Goal: Task Accomplishment & Management: Use online tool/utility

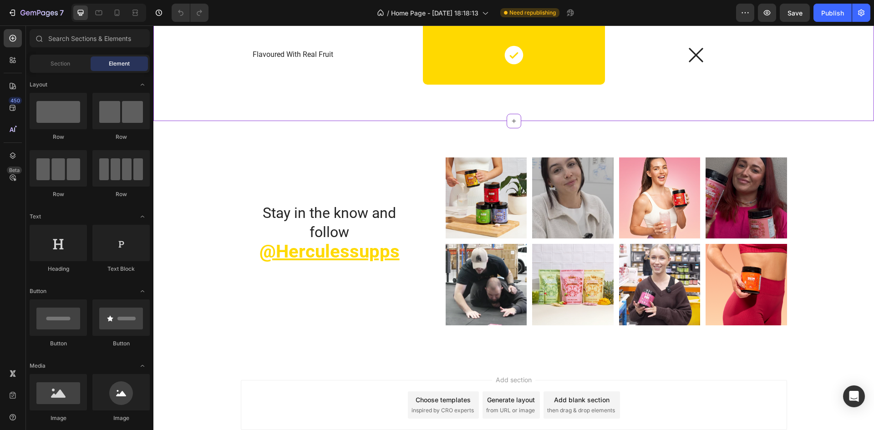
scroll to position [2609, 0]
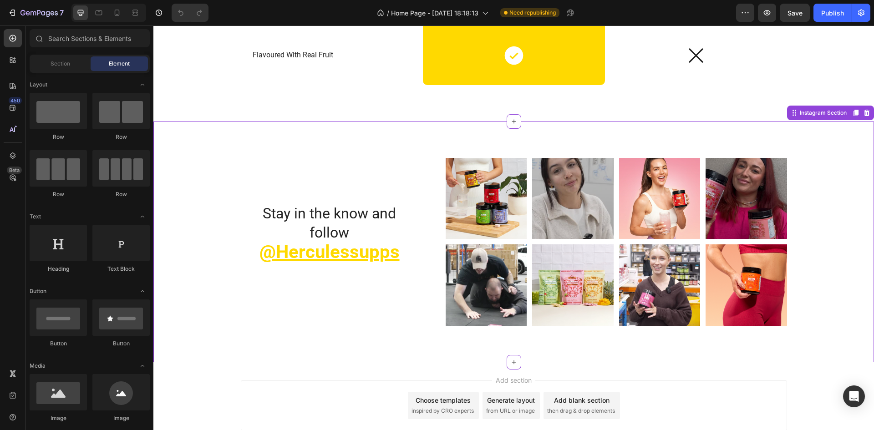
click at [432, 239] on div "Image Image Row Image Image Row Row" at bounding box center [609, 198] width 355 height 81
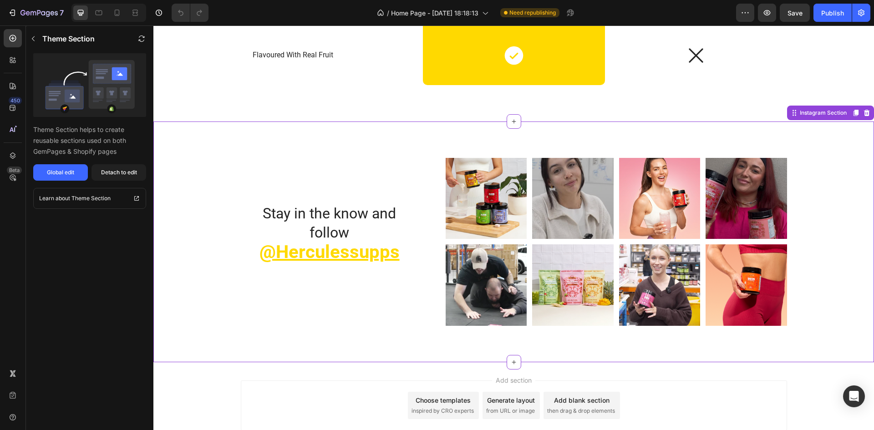
click at [500, 202] on img at bounding box center [486, 198] width 81 height 81
click at [510, 219] on img at bounding box center [486, 198] width 81 height 81
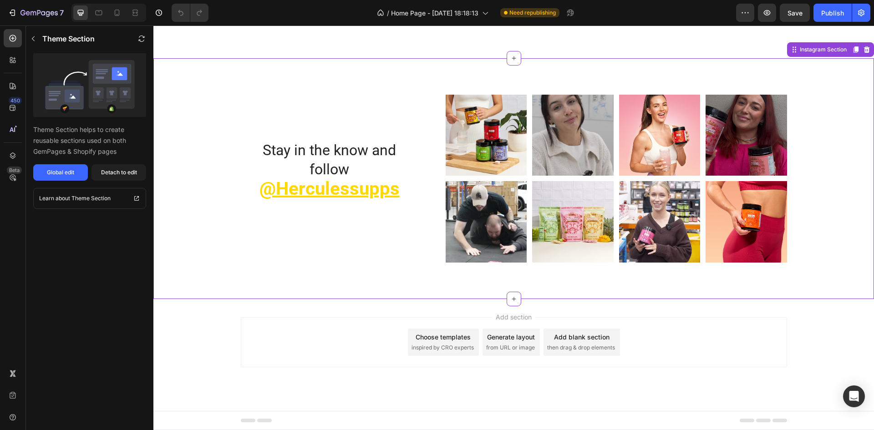
click at [613, 245] on div "Image Image Row Image Image Row Row" at bounding box center [609, 221] width 355 height 81
click at [854, 51] on icon at bounding box center [856, 49] width 5 height 6
click at [511, 148] on img at bounding box center [486, 135] width 81 height 81
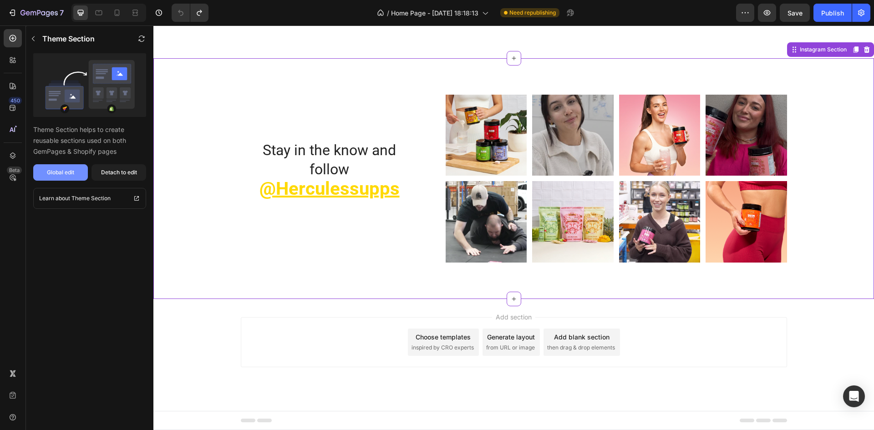
click at [50, 172] on div "Global edit" at bounding box center [60, 172] width 27 height 8
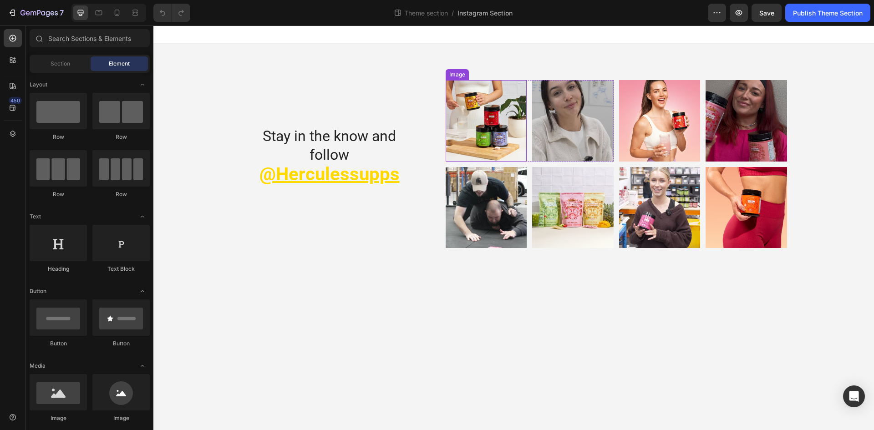
click at [499, 132] on img at bounding box center [486, 120] width 81 height 81
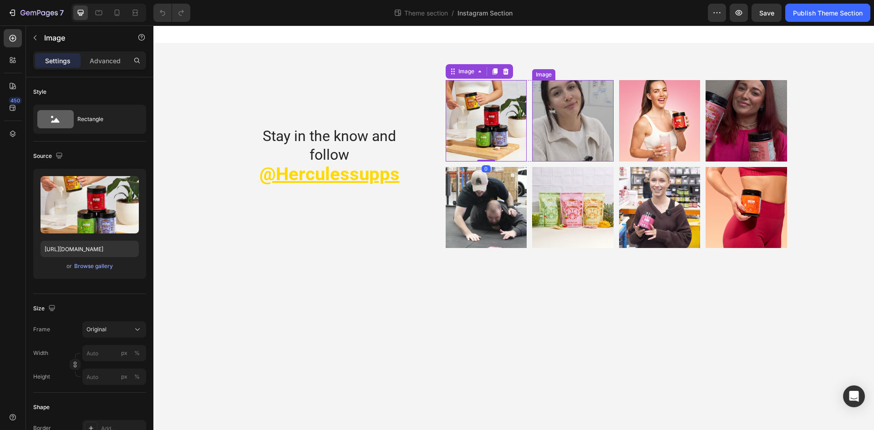
click at [573, 113] on img at bounding box center [572, 120] width 81 height 81
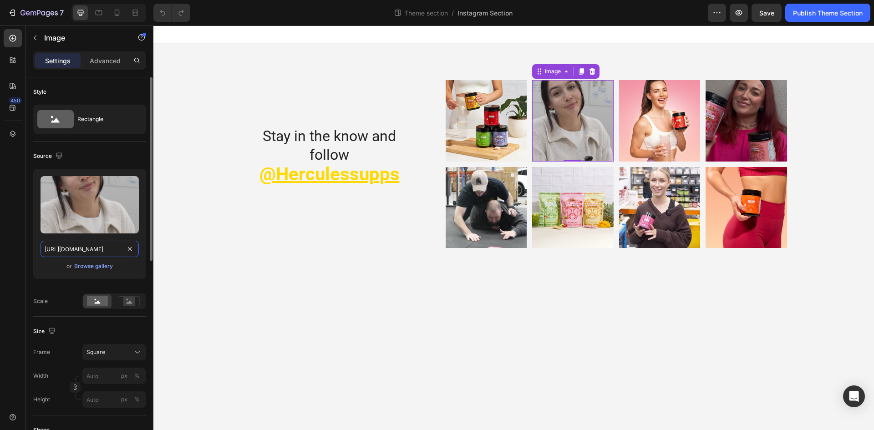
click at [79, 251] on input "https://cdn.shopify.com/s/files/1/0604/8648/4218/files/gempages_560715317135803…" at bounding box center [90, 249] width 98 height 16
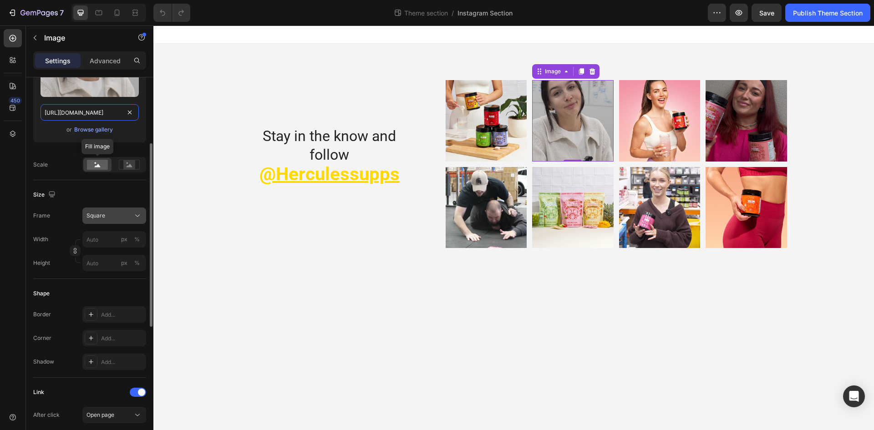
scroll to position [182, 0]
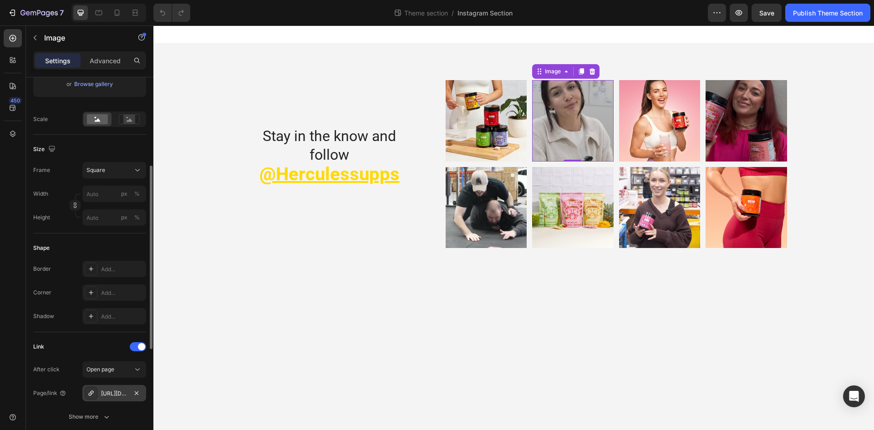
click at [114, 393] on div "https://www.instagram.com/herculessupps/" at bounding box center [114, 394] width 26 height 8
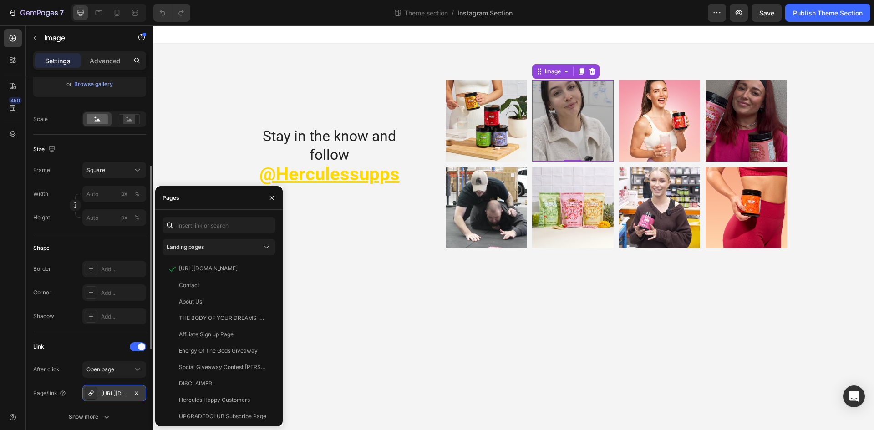
click at [114, 391] on div "https://www.instagram.com/herculessupps/" at bounding box center [114, 394] width 26 height 8
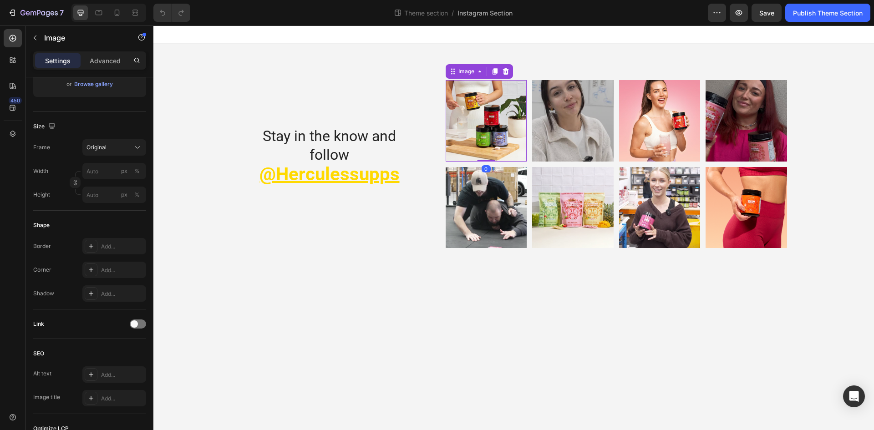
click at [488, 128] on img at bounding box center [486, 120] width 81 height 81
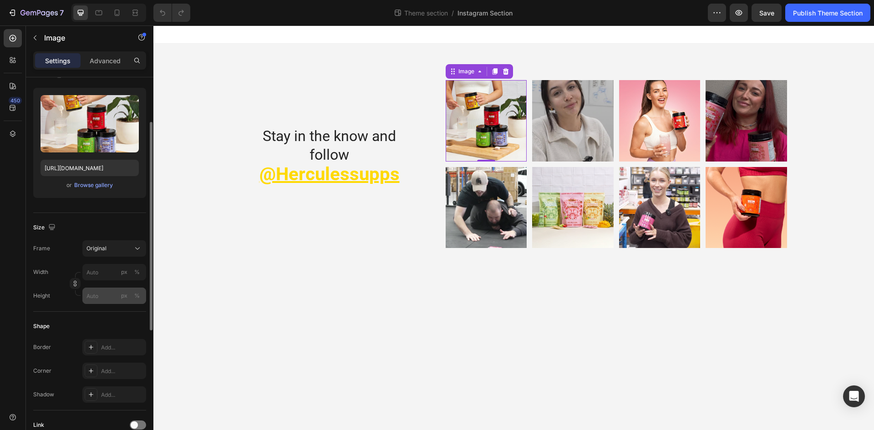
scroll to position [309, 0]
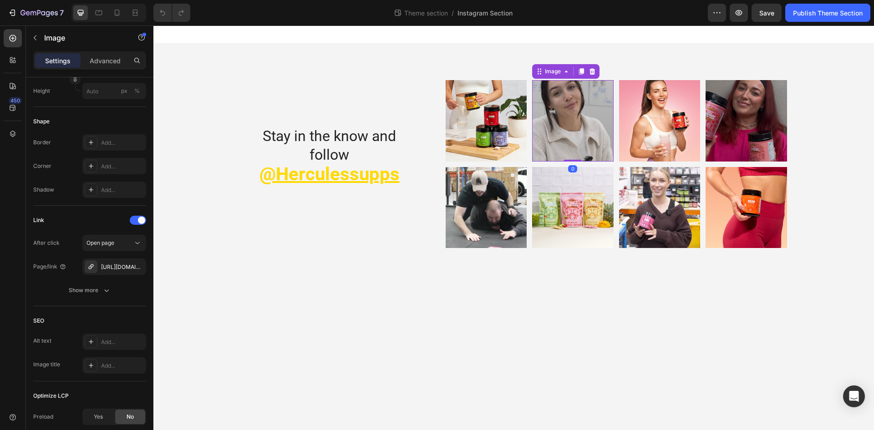
click at [569, 124] on img at bounding box center [572, 120] width 81 height 81
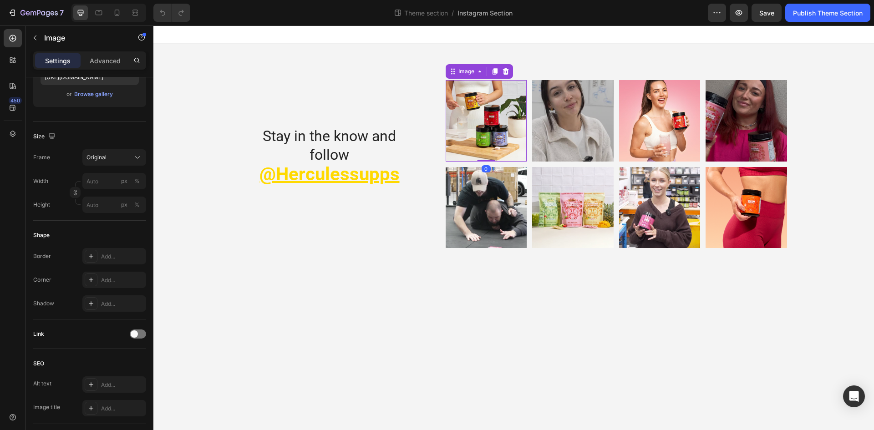
click at [484, 137] on img at bounding box center [486, 120] width 81 height 81
click at [145, 332] on div at bounding box center [138, 334] width 16 height 9
click at [116, 355] on div "Open page" at bounding box center [110, 357] width 46 height 8
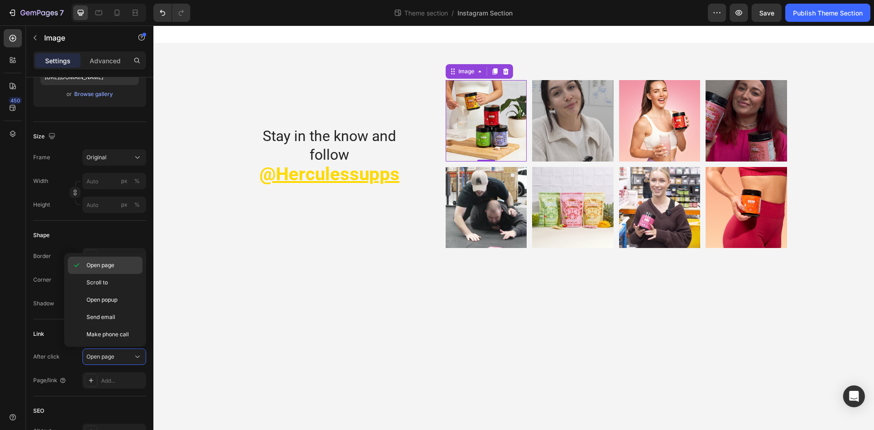
click at [112, 265] on span "Open page" at bounding box center [101, 265] width 28 height 8
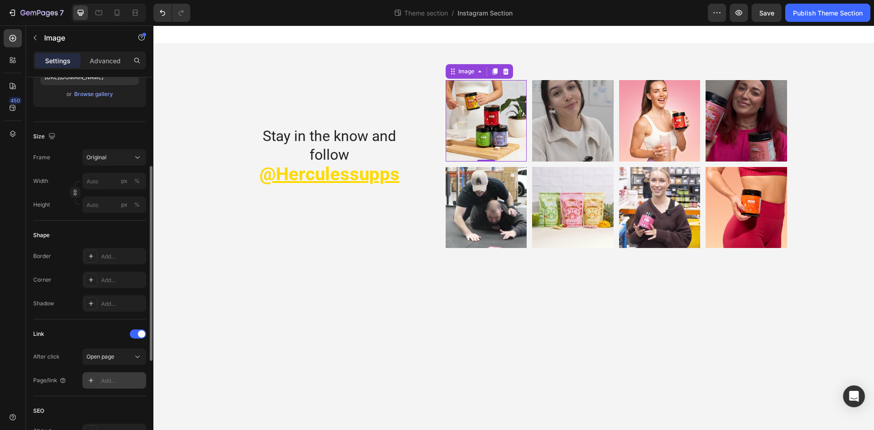
click at [116, 377] on div "Add..." at bounding box center [122, 381] width 43 height 8
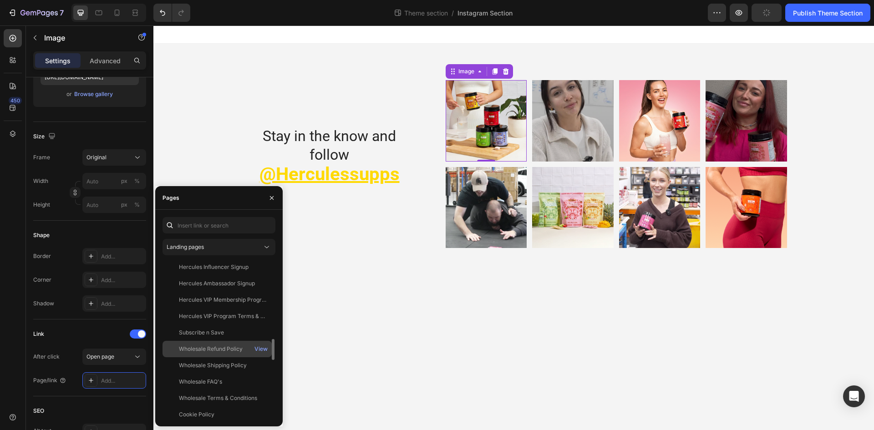
scroll to position [865, 0]
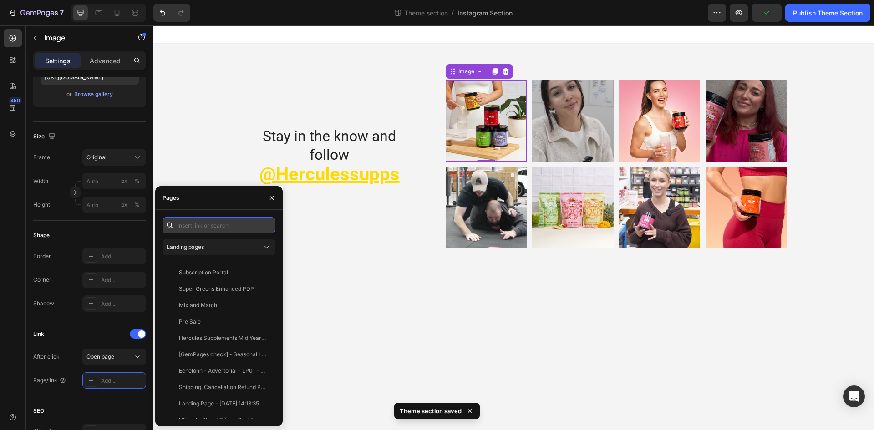
click at [203, 224] on input "text" at bounding box center [219, 225] width 113 height 16
paste input "https://www.instagram.com/herculessupps/"
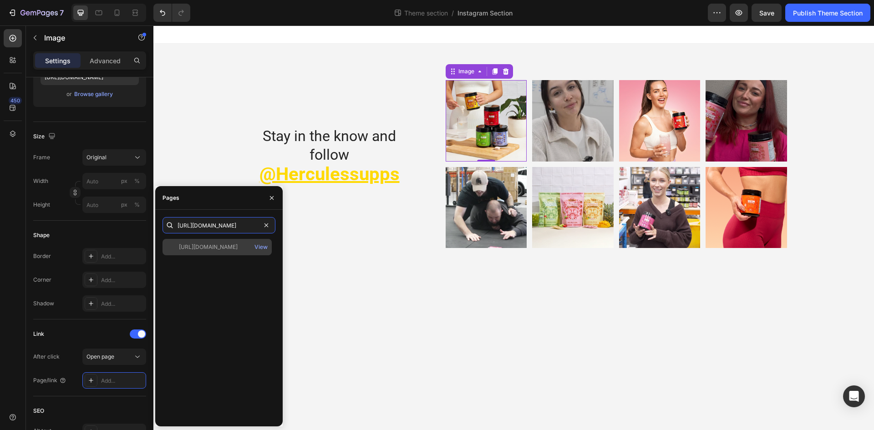
type input "https://www.instagram.com/herculessupps/"
click at [218, 252] on div "https://www.instagram.com/herculessupps/ View" at bounding box center [217, 247] width 109 height 16
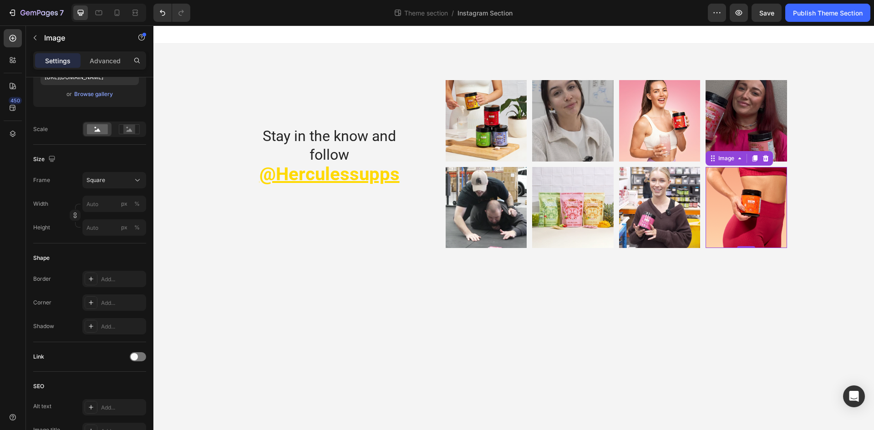
click at [723, 202] on img at bounding box center [746, 207] width 81 height 81
click at [142, 354] on div at bounding box center [138, 356] width 16 height 9
click at [115, 406] on div "Add..." at bounding box center [122, 404] width 43 height 8
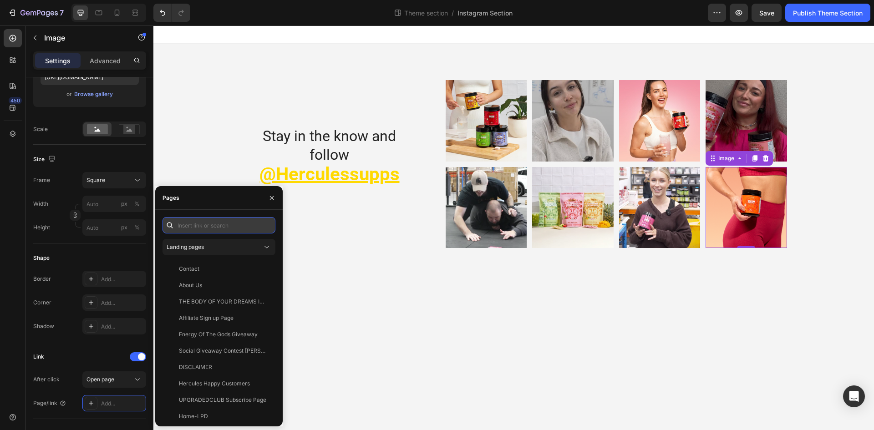
click at [204, 222] on input "text" at bounding box center [219, 225] width 113 height 16
paste input "https://www.instagram.com/herculessupps/"
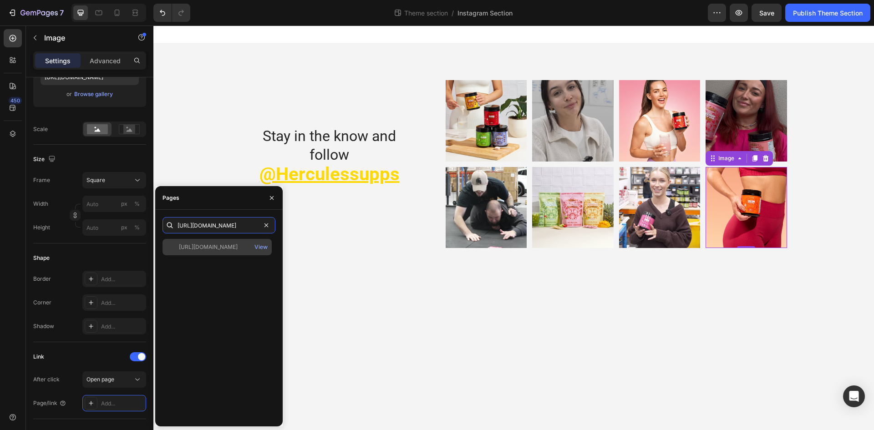
type input "https://www.instagram.com/herculessupps/"
click at [222, 247] on div "https://www.instagram.com/herculessupps/" at bounding box center [208, 247] width 59 height 8
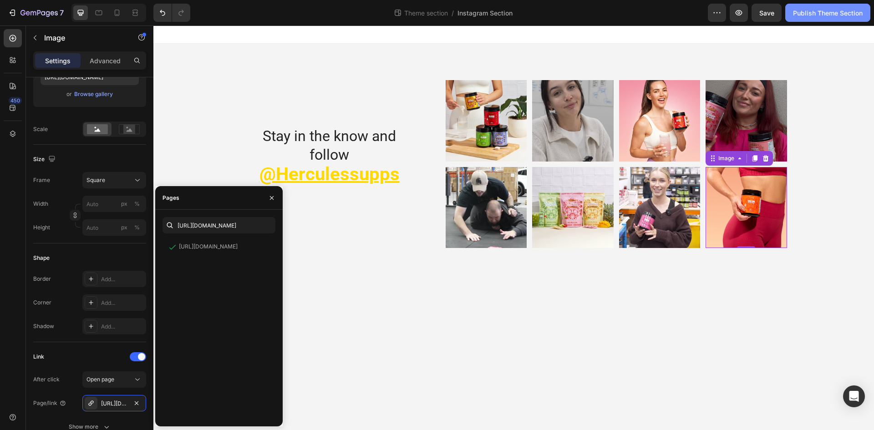
click at [823, 15] on div "Publish Theme Section" at bounding box center [828, 13] width 70 height 10
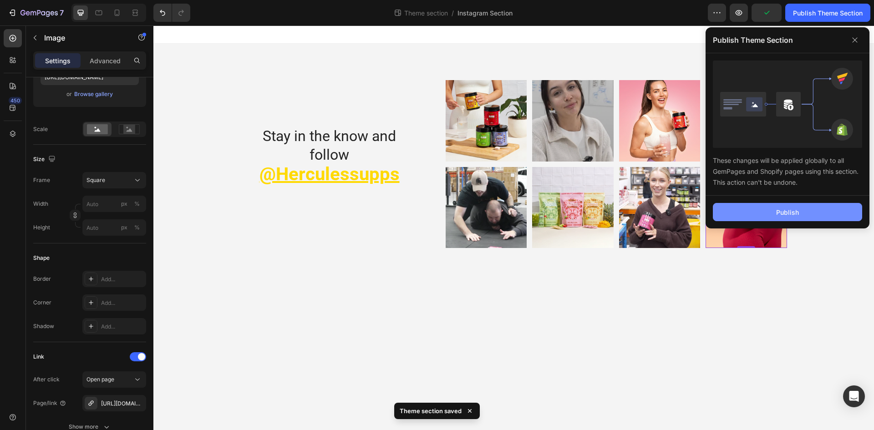
click at [794, 213] on div "Publish" at bounding box center [787, 213] width 23 height 10
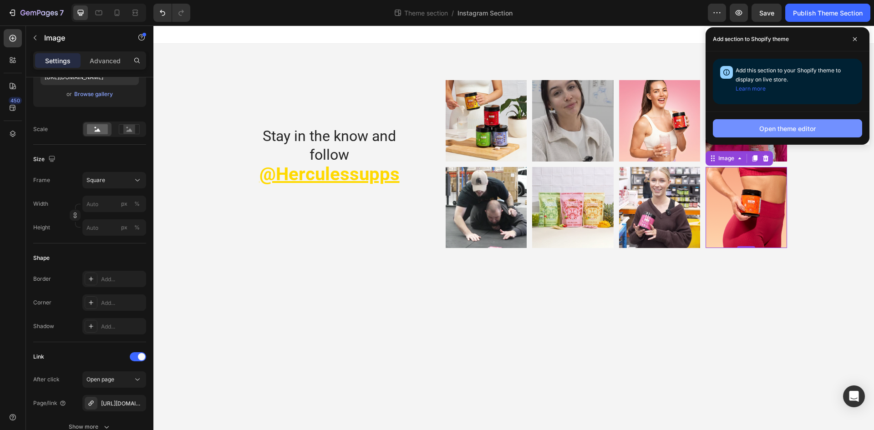
click at [783, 128] on div "Open theme editor" at bounding box center [787, 129] width 56 height 10
